Goal: Find specific page/section: Find specific page/section

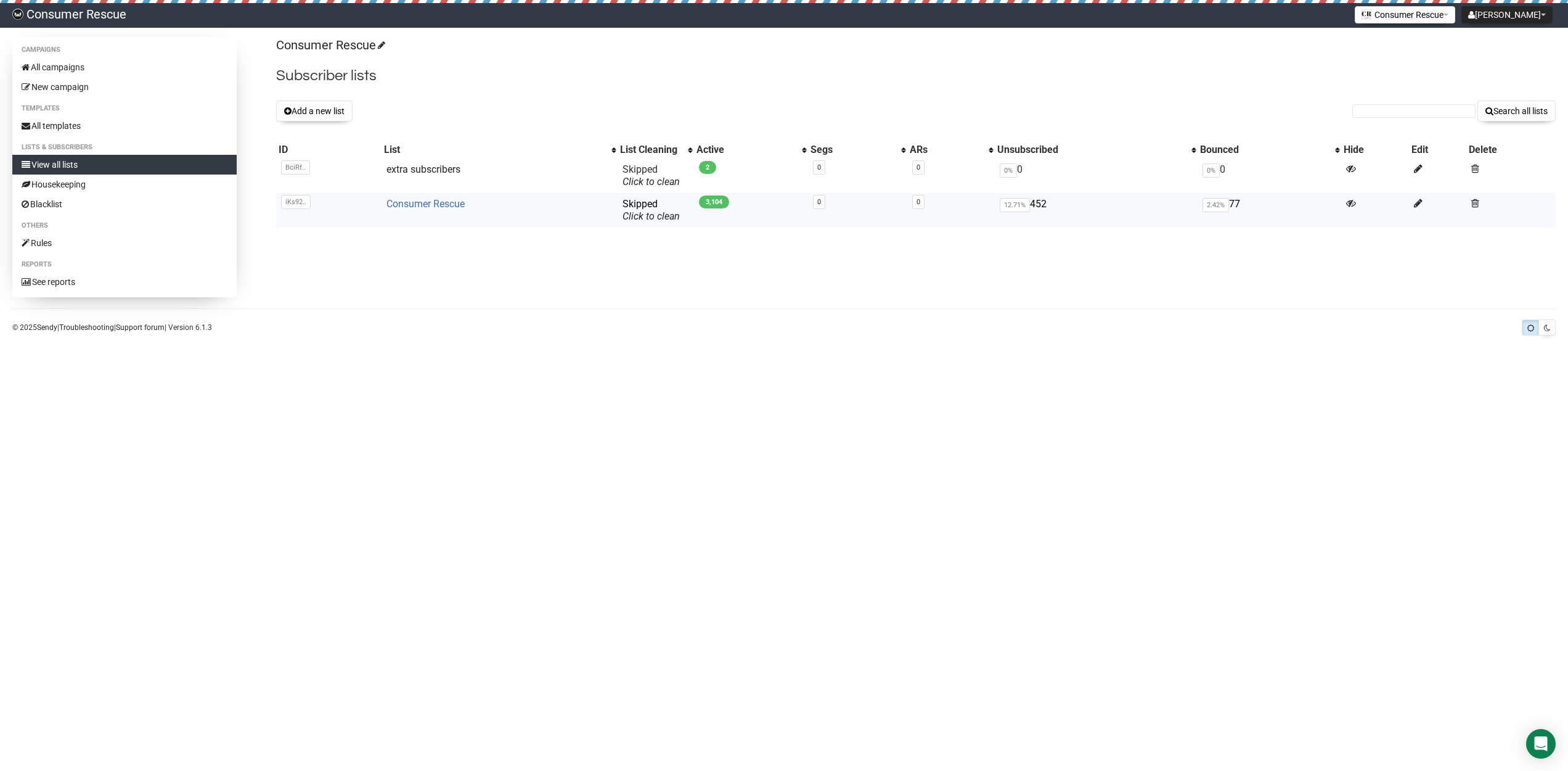
click at [423, 200] on link "Consumer Rescue" at bounding box center [426, 204] width 78 height 12
click at [442, 169] on link "extra subscribers" at bounding box center [423, 169] width 74 height 12
click at [434, 203] on link "Consumer Rescue" at bounding box center [426, 204] width 78 height 12
click at [412, 204] on link "Consumer Rescue" at bounding box center [426, 204] width 78 height 12
click at [430, 172] on link "extra subscribers" at bounding box center [423, 169] width 74 height 12
